Goal: Information Seeking & Learning: Learn about a topic

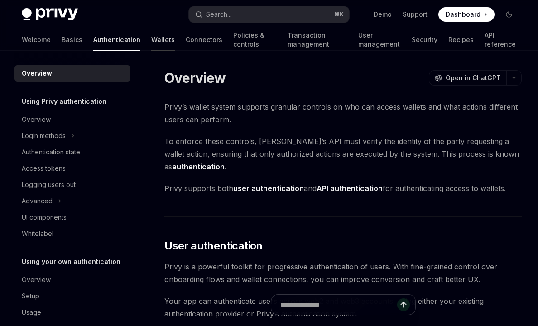
click at [151, 41] on link "Wallets" at bounding box center [163, 40] width 24 height 22
type textarea "*"
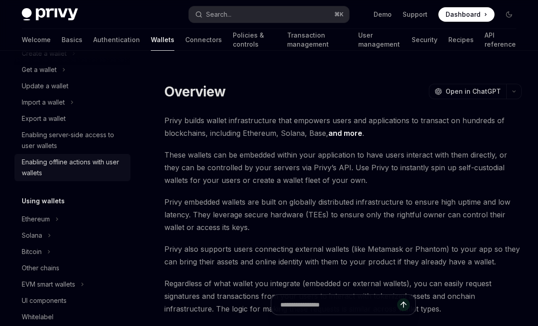
scroll to position [248, 0]
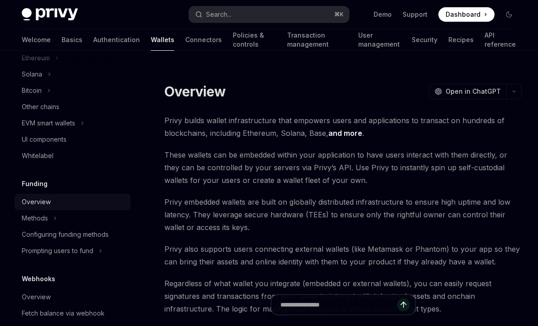
click at [42, 203] on div "Overview" at bounding box center [36, 202] width 29 height 11
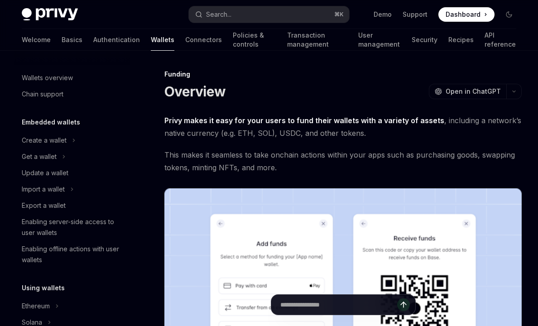
scroll to position [262, 0]
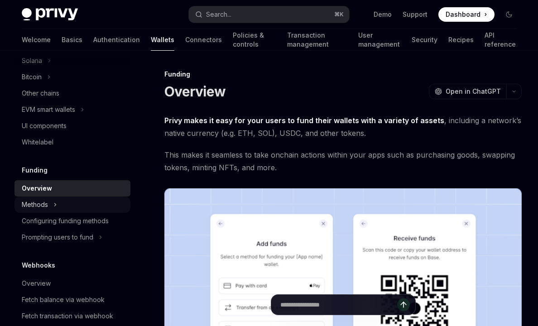
click at [44, 202] on div "Methods" at bounding box center [35, 204] width 26 height 11
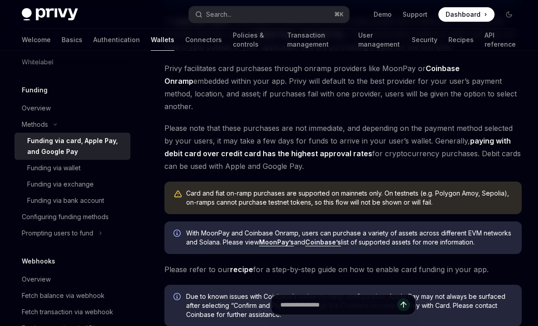
scroll to position [292, 0]
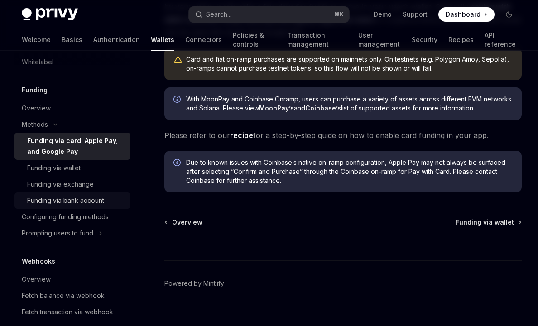
click at [96, 208] on link "Funding via bank account" at bounding box center [72, 200] width 116 height 16
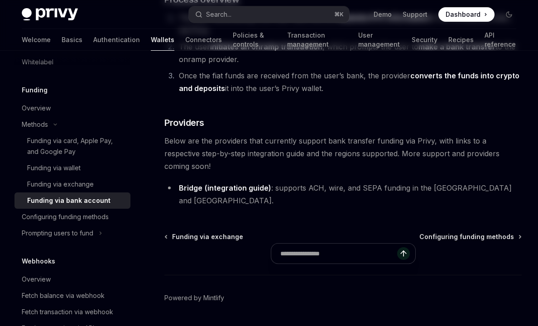
scroll to position [216, 0]
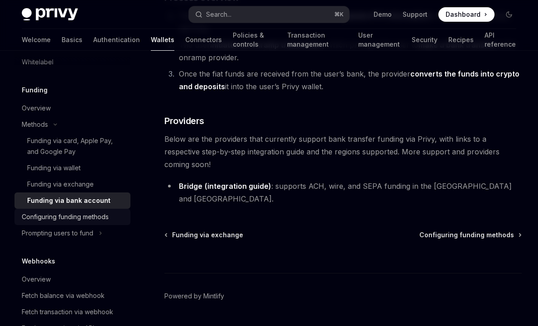
click at [75, 222] on div "Configuring funding methods" at bounding box center [65, 217] width 87 height 11
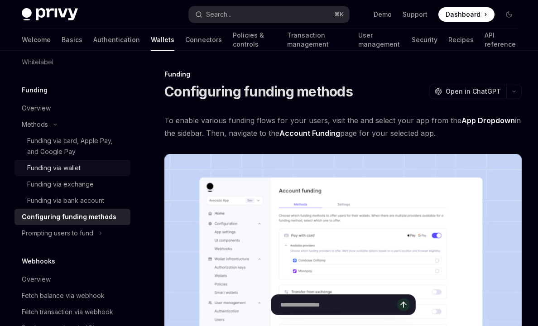
click at [70, 169] on div "Funding via wallet" at bounding box center [53, 168] width 53 height 11
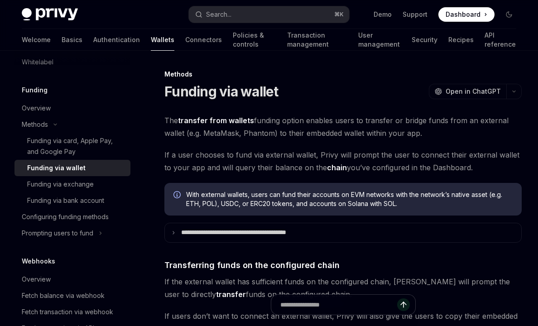
scroll to position [81, 0]
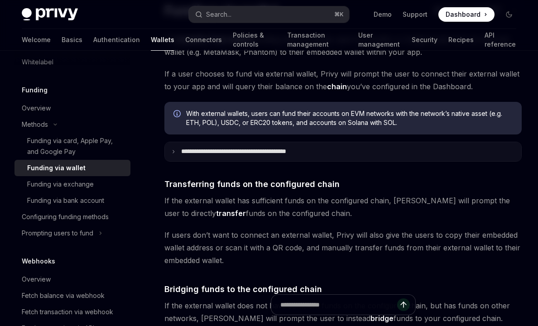
click at [196, 157] on summary "**********" at bounding box center [343, 151] width 356 height 19
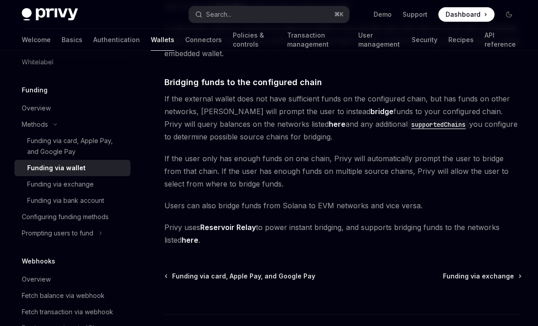
scroll to position [669, 0]
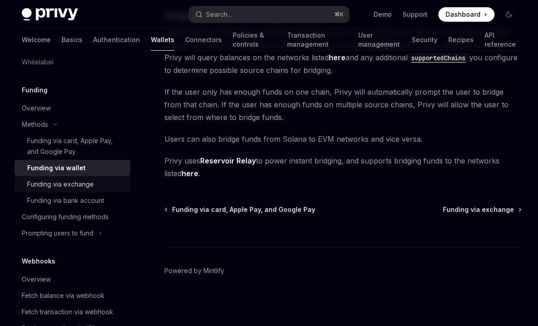
click at [93, 189] on div "Funding via exchange" at bounding box center [76, 184] width 98 height 11
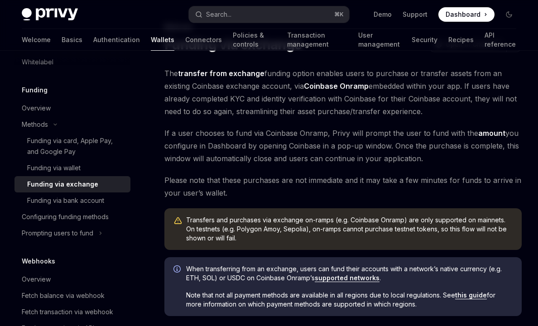
scroll to position [176, 0]
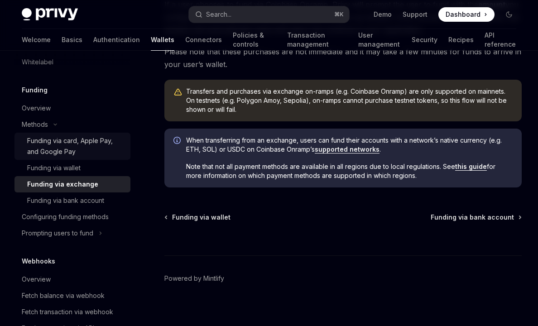
click at [54, 144] on div "Funding via card, Apple Pay, and Google Pay" at bounding box center [76, 146] width 98 height 22
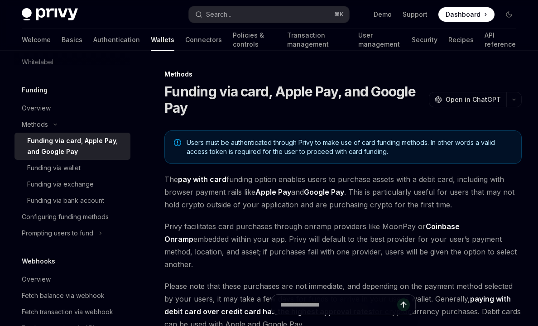
scroll to position [210, 0]
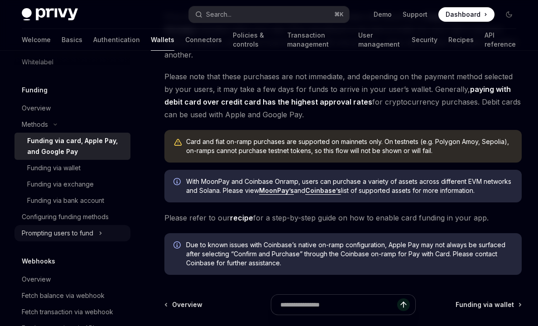
click at [72, 234] on div "Prompting users to fund" at bounding box center [58, 233] width 72 height 11
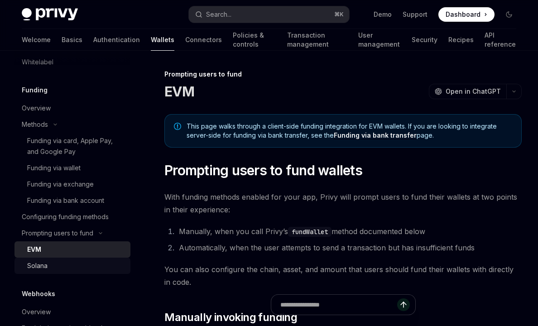
click at [70, 265] on div "Solana" at bounding box center [76, 265] width 98 height 11
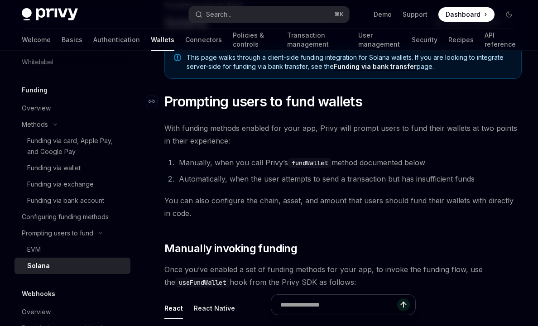
scroll to position [171, 0]
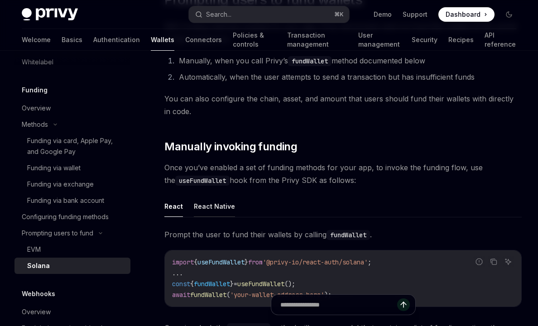
click at [215, 212] on button "React Native" at bounding box center [214, 206] width 41 height 21
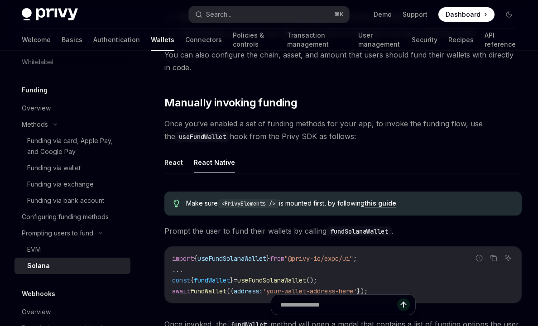
scroll to position [304, 0]
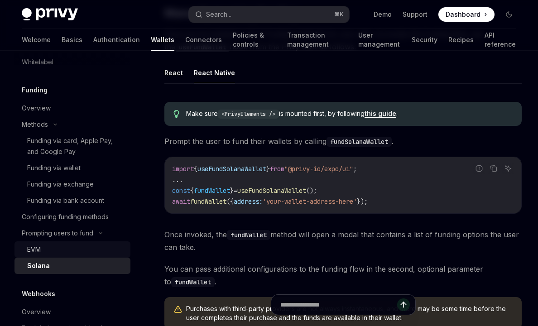
click at [37, 252] on div "EVM" at bounding box center [34, 249] width 14 height 11
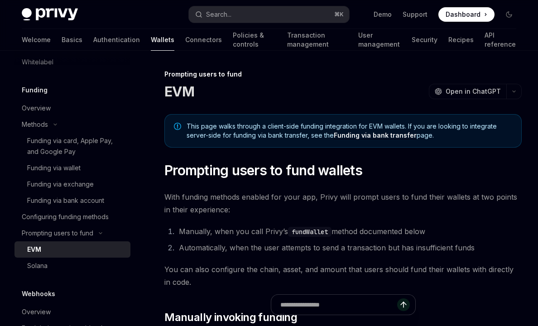
scroll to position [221, 0]
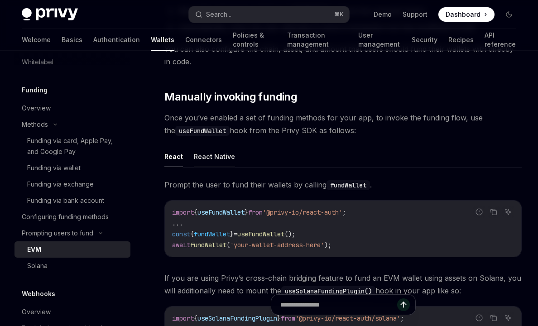
click at [207, 157] on button "React Native" at bounding box center [214, 156] width 41 height 21
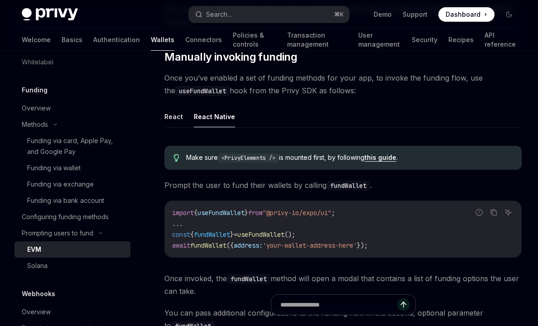
scroll to position [265, 0]
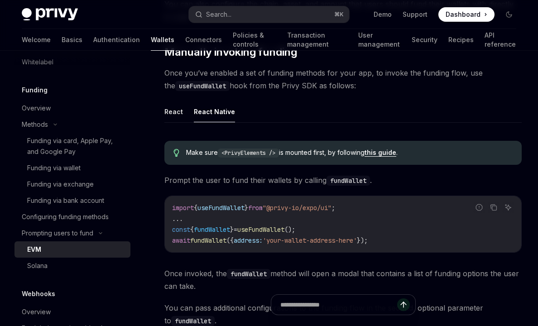
click at [231, 211] on span "useFundWallet" at bounding box center [220, 208] width 47 height 8
copy span "useFundWallet"
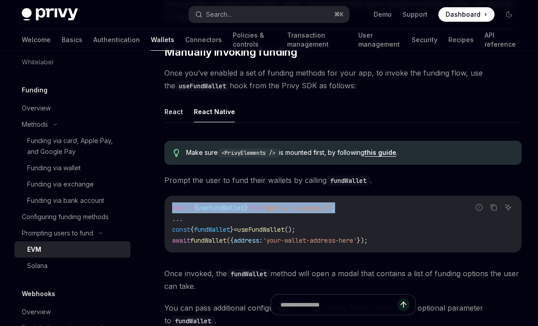
drag, startPoint x: 370, startPoint y: 208, endPoint x: 171, endPoint y: 209, distance: 198.8
click at [171, 209] on div "import { useFundWallet } from "@privy-io/expo/ui" ; ... const { fundWallet } = …" at bounding box center [343, 224] width 356 height 56
copy span "import { useFundWallet } from "@privy-io/expo/ui" ;"
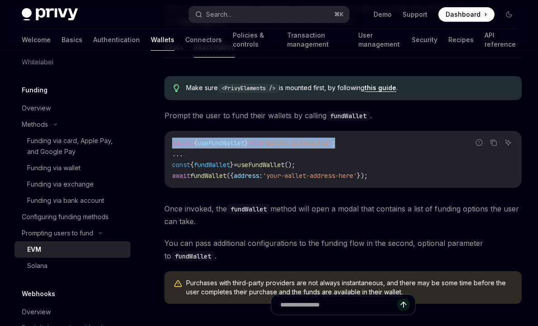
scroll to position [333, 0]
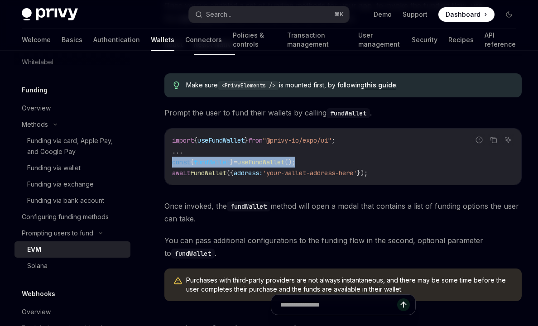
drag, startPoint x: 325, startPoint y: 163, endPoint x: 172, endPoint y: 162, distance: 153.1
click at [172, 162] on code "import { useFundWallet } from "@privy-io/expo/ui" ; ... const { fundWallet } = …" at bounding box center [343, 156] width 342 height 43
copy span "const { fundWallet } = useFundWallet ();"
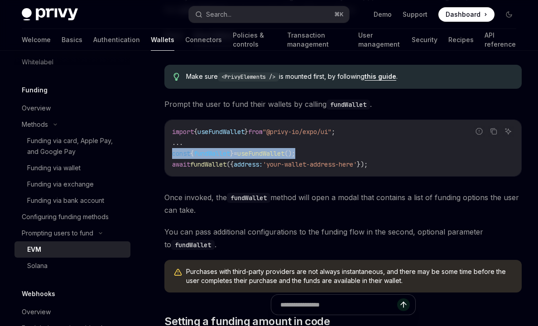
scroll to position [335, 0]
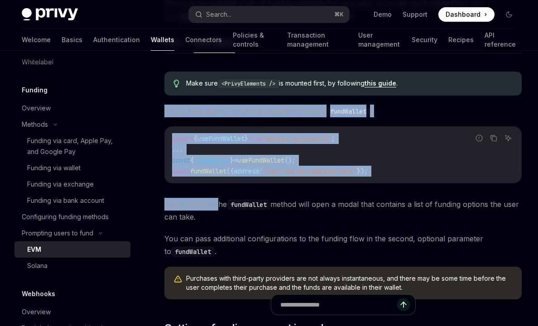
drag, startPoint x: 165, startPoint y: 109, endPoint x: 219, endPoint y: 202, distance: 107.7
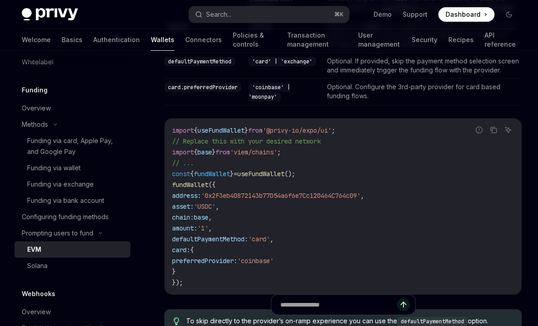
scroll to position [917, 0]
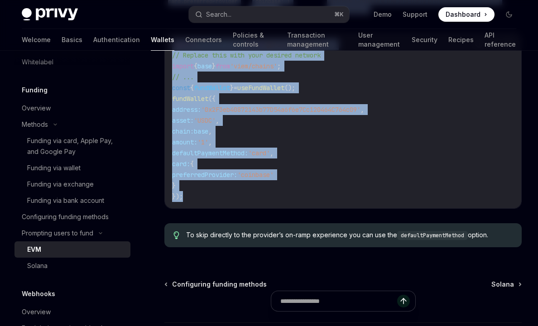
click at [220, 208] on div "import { useFundWallet } from '@privy-io/expo/ui' ; // Replace this with your d…" at bounding box center [343, 121] width 356 height 176
copy div "Loremi dol sita co adip elits doeiusm te incidid utlaBoreet . Dolore magnaaliq …"
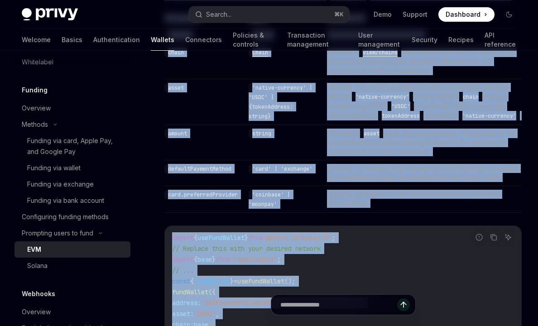
scroll to position [637, 0]
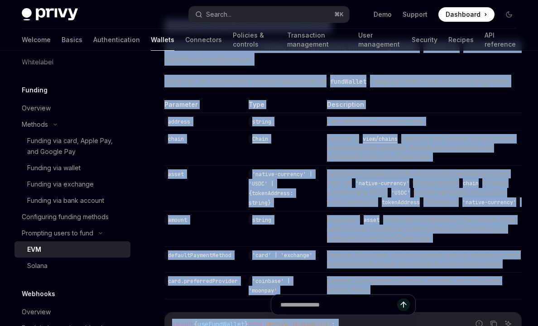
click at [299, 141] on td "Chain" at bounding box center [284, 147] width 78 height 35
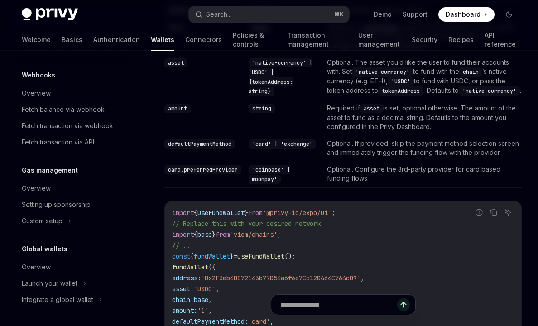
scroll to position [750, 0]
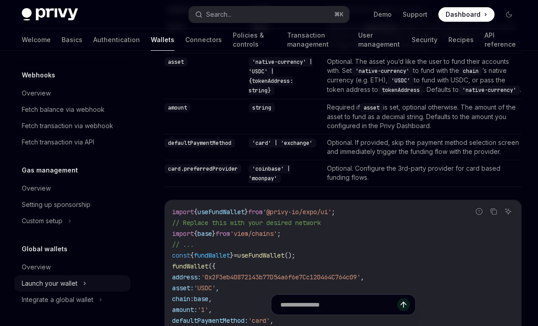
click at [63, 285] on div "Launch your wallet" at bounding box center [50, 283] width 56 height 11
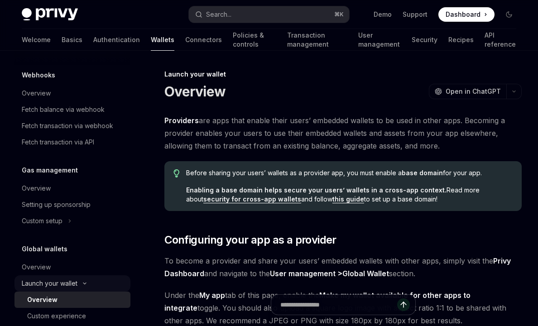
scroll to position [593, 0]
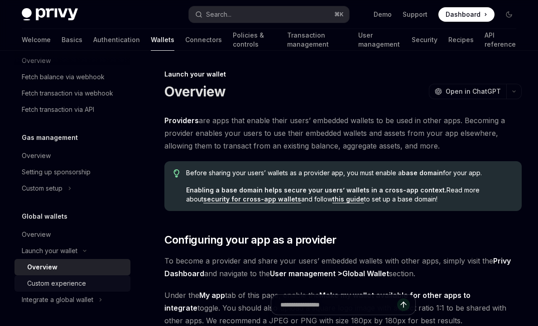
click at [63, 282] on div "Custom experience" at bounding box center [56, 283] width 59 height 11
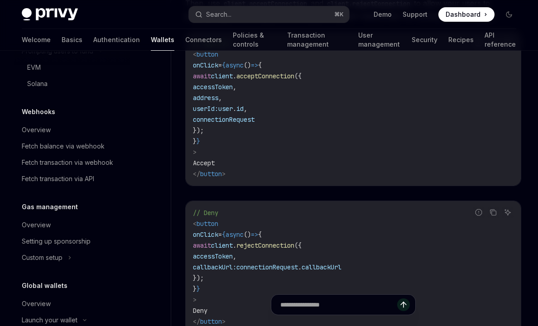
scroll to position [523, 0]
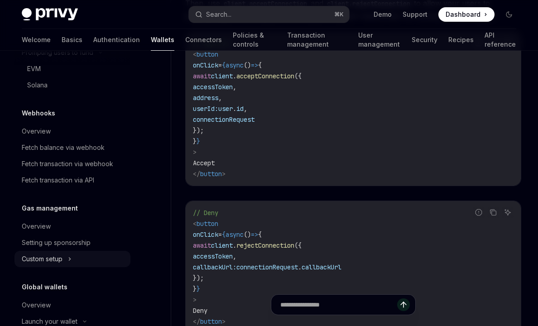
click at [58, 263] on div "Custom setup" at bounding box center [42, 259] width 41 height 11
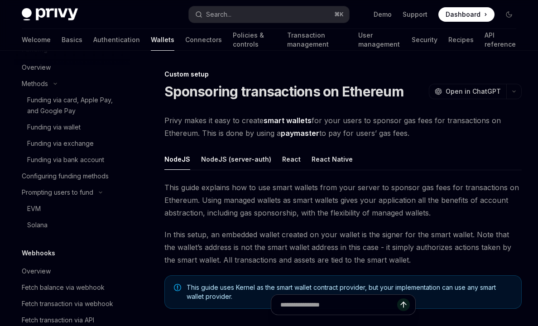
scroll to position [382, 0]
click at [54, 289] on div "Fetch balance via webhook" at bounding box center [63, 288] width 83 height 11
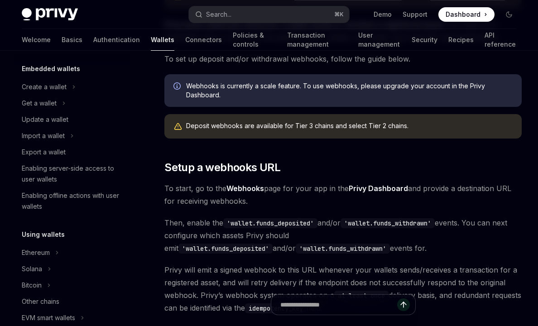
scroll to position [42, 0]
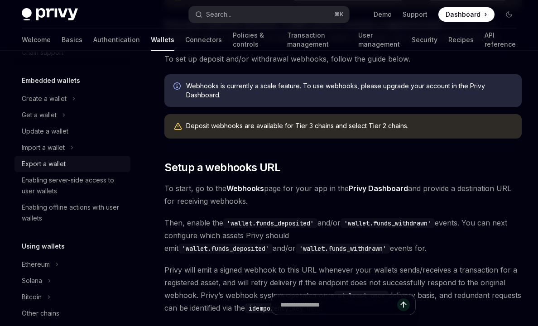
click at [77, 164] on div "Export a wallet" at bounding box center [73, 164] width 103 height 11
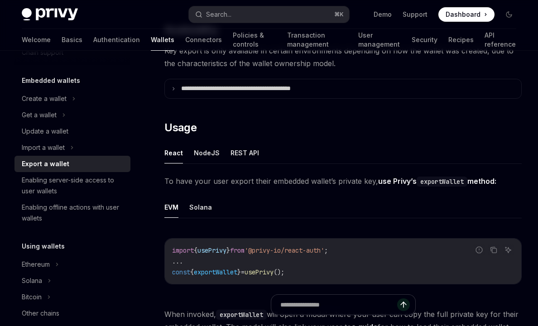
scroll to position [142, 0]
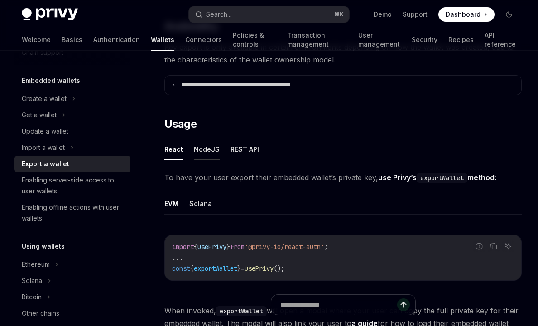
click at [202, 154] on button "NodeJS" at bounding box center [207, 149] width 26 height 21
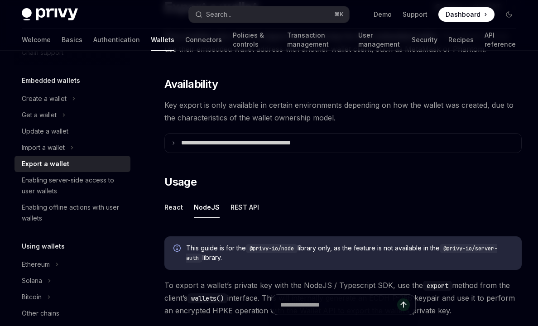
scroll to position [73, 0]
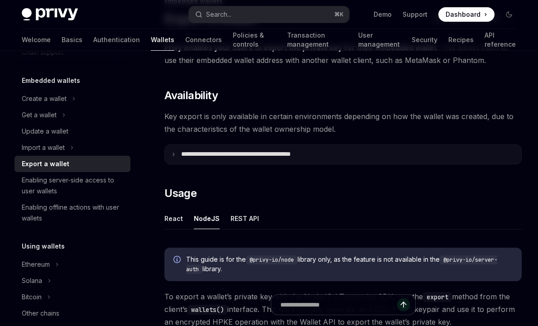
click at [265, 153] on p "**********" at bounding box center [255, 154] width 149 height 8
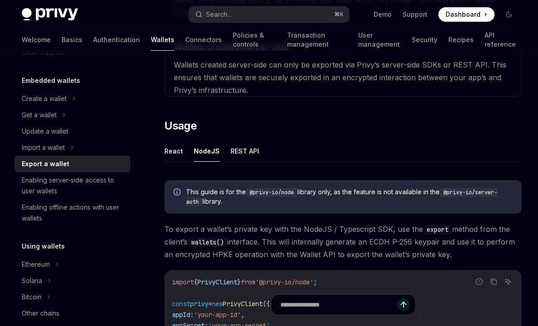
scroll to position [364, 0]
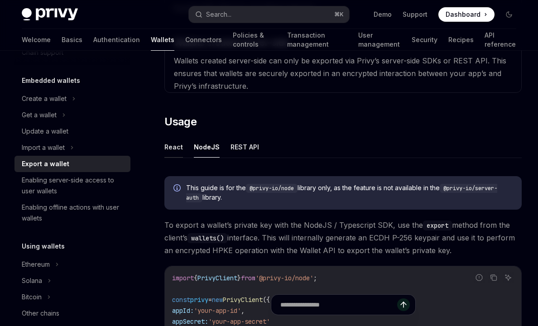
click at [179, 146] on button "React" at bounding box center [173, 146] width 19 height 21
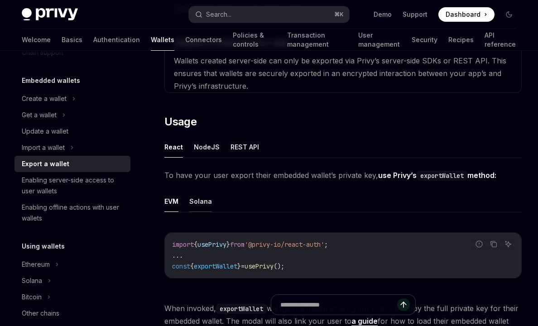
click at [203, 197] on button "Solana" at bounding box center [200, 201] width 23 height 21
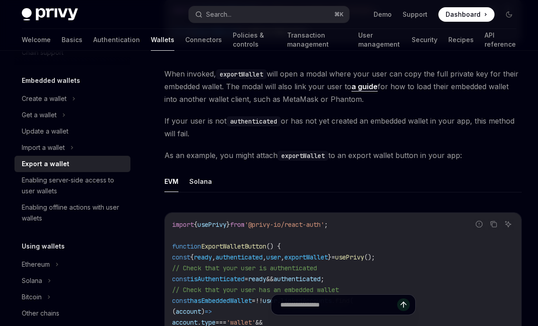
scroll to position [125, 0]
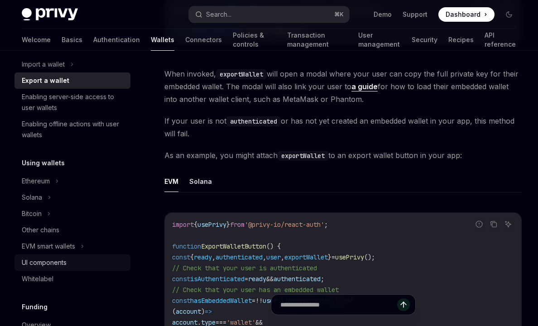
click at [56, 264] on div "UI components" at bounding box center [44, 262] width 45 height 11
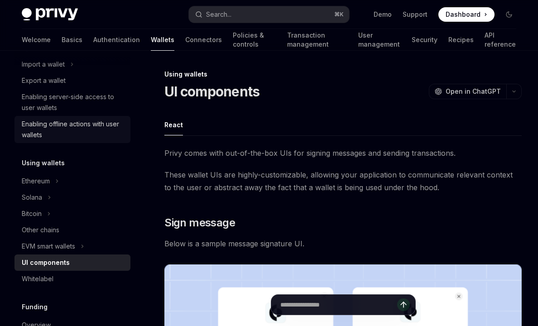
click at [98, 124] on div "Enabling offline actions with user wallets" at bounding box center [73, 130] width 103 height 22
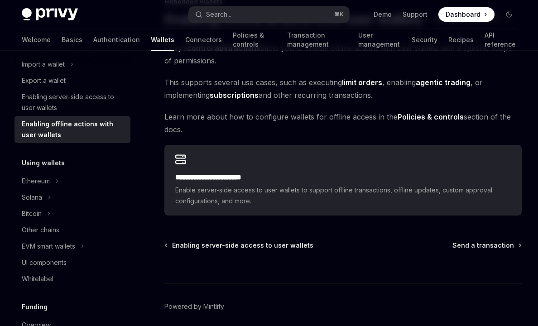
scroll to position [61, 0]
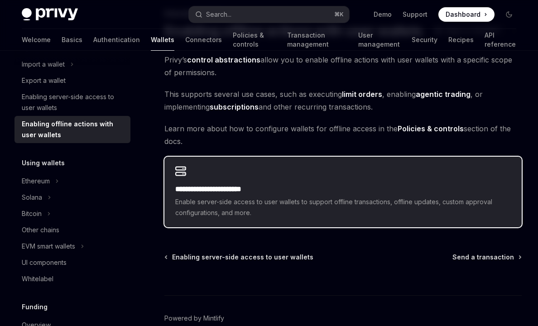
click at [217, 179] on div "**********" at bounding box center [342, 192] width 357 height 71
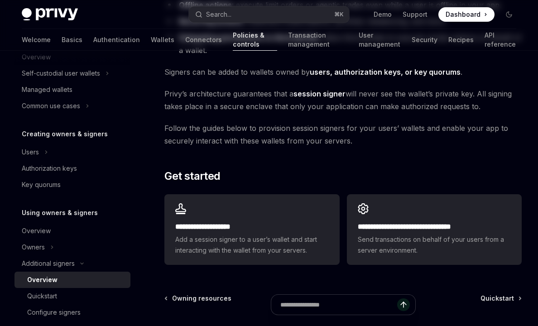
scroll to position [165, 0]
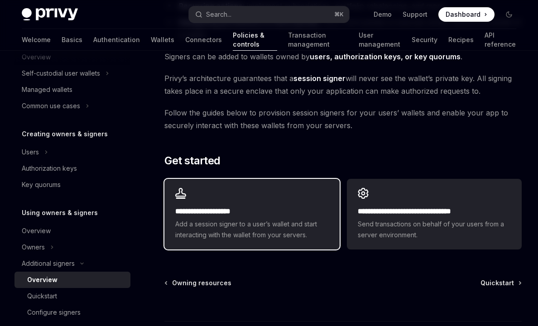
click at [333, 190] on div "**********" at bounding box center [251, 214] width 175 height 71
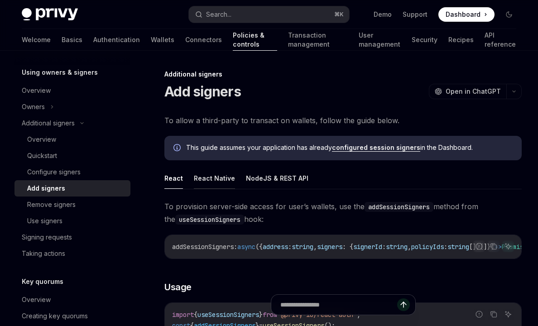
click at [222, 183] on button "React Native" at bounding box center [214, 178] width 41 height 21
type textarea "*"
